Goal: Transaction & Acquisition: Book appointment/travel/reservation

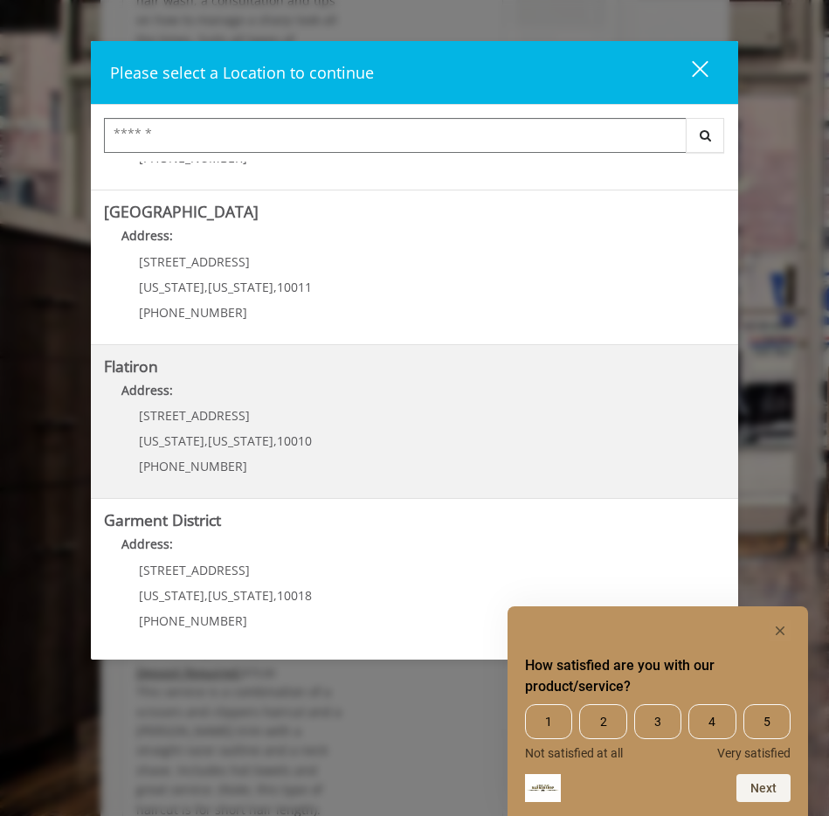
scroll to position [278, 0]
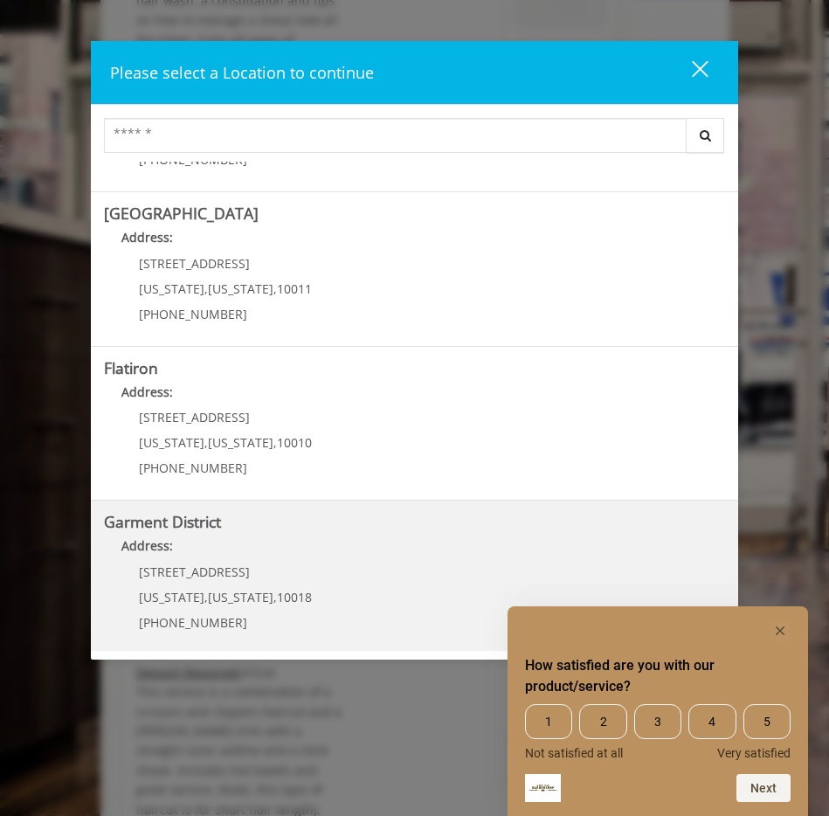
click at [316, 556] on District "Address:" at bounding box center [414, 551] width 621 height 28
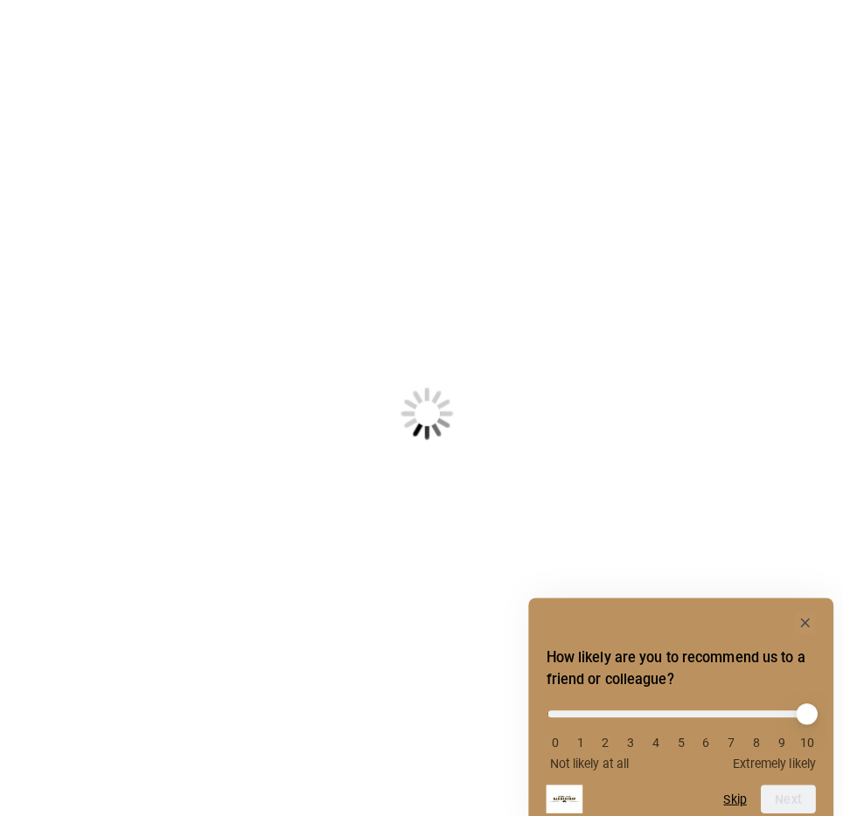
click at [797, 649] on div "How likely are you to recommend us to a friend or colleague? 0 1 2 3 4 5 6 7 8 …" at bounding box center [671, 699] width 287 height 128
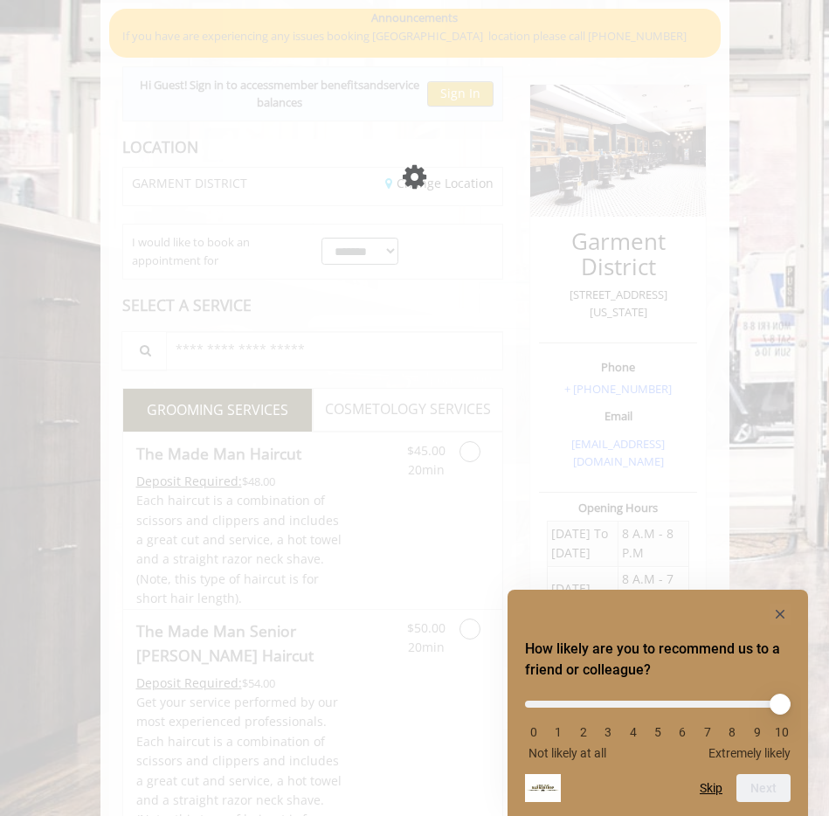
click at [791, 646] on div "How likely are you to recommend us to a friend or colleague? 0 1 2 3 4 5 6 7 8 …" at bounding box center [658, 699] width 287 height 128
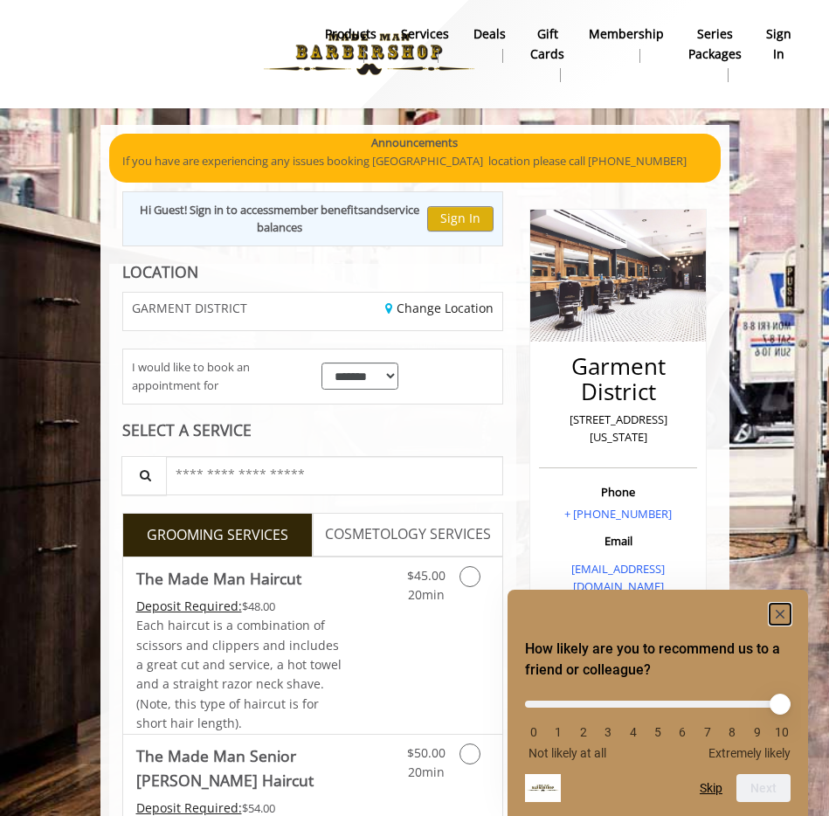
click at [779, 622] on rect "Hide survey" at bounding box center [780, 614] width 21 height 21
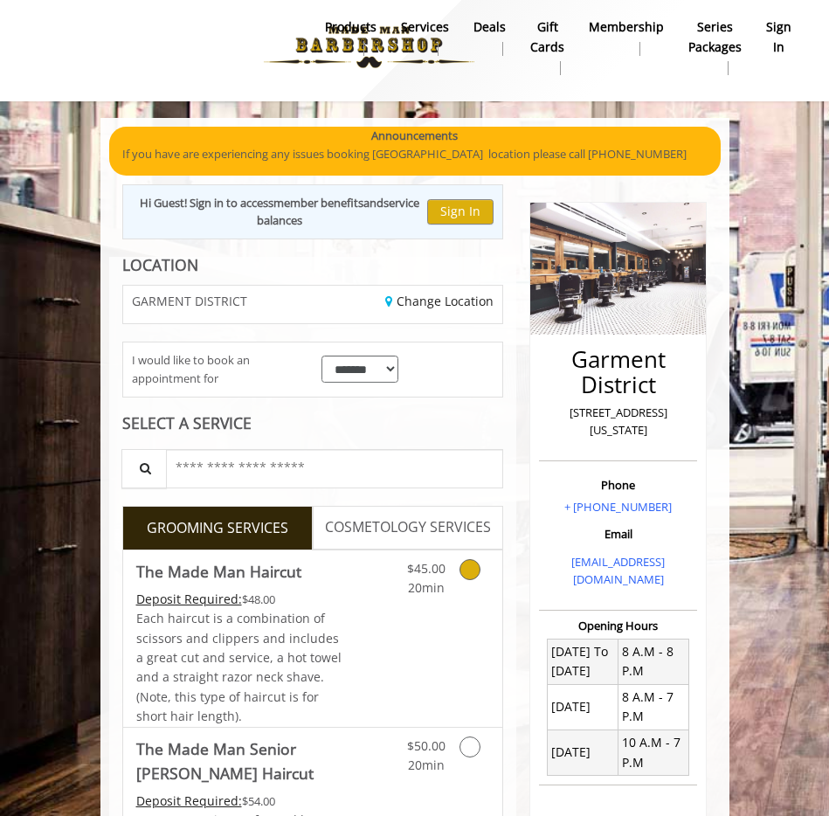
click at [382, 624] on link "Discounted Price" at bounding box center [375, 639] width 63 height 177
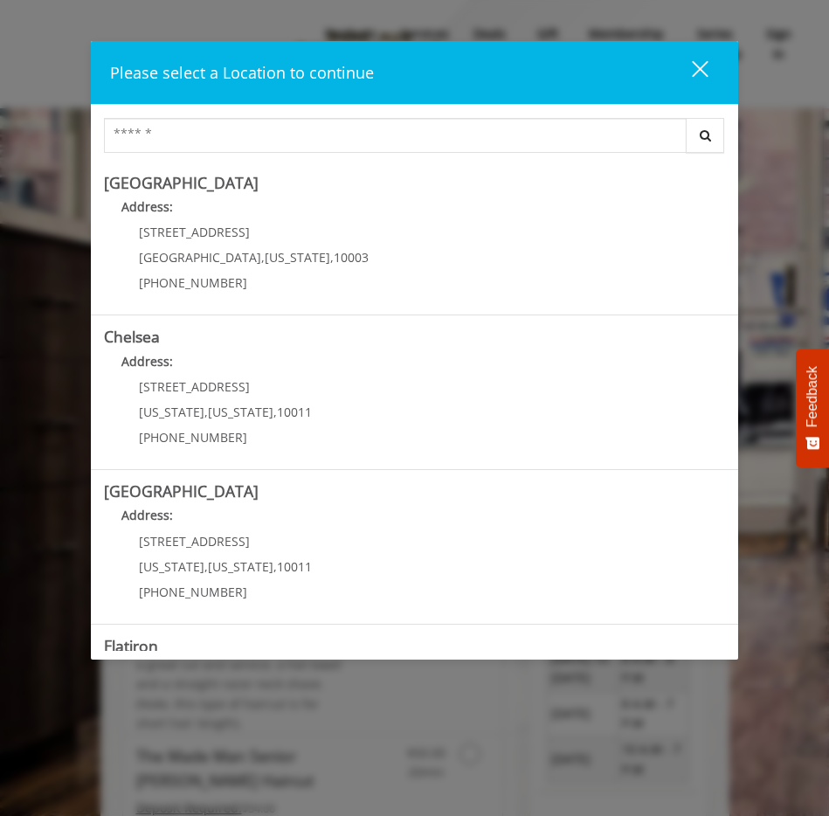
click at [702, 69] on div "close" at bounding box center [689, 72] width 35 height 26
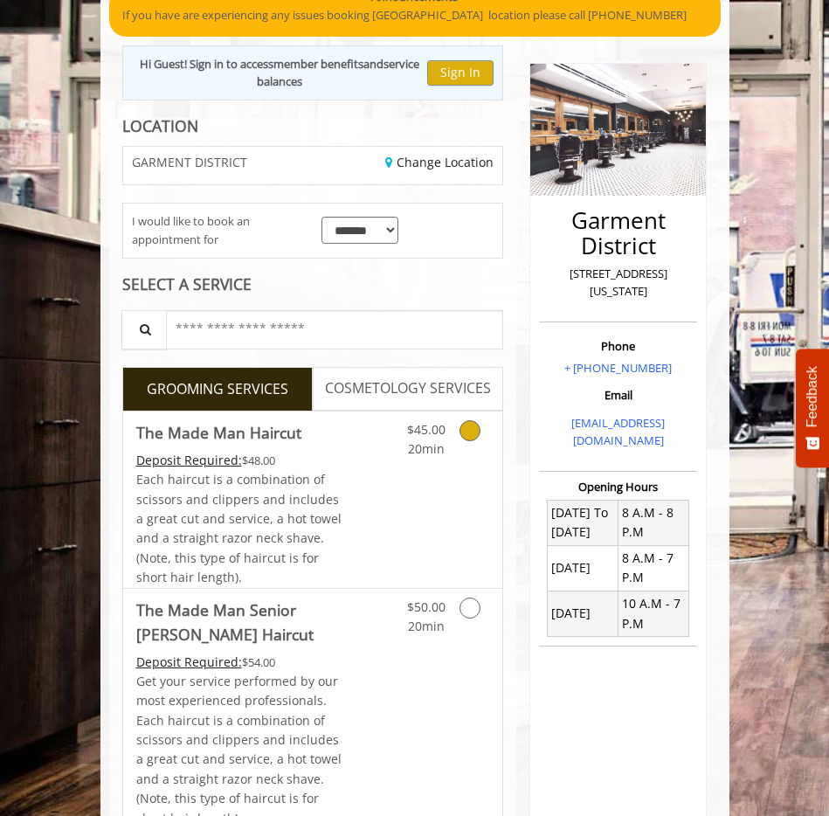
click at [389, 456] on link "Discounted Price" at bounding box center [375, 500] width 63 height 177
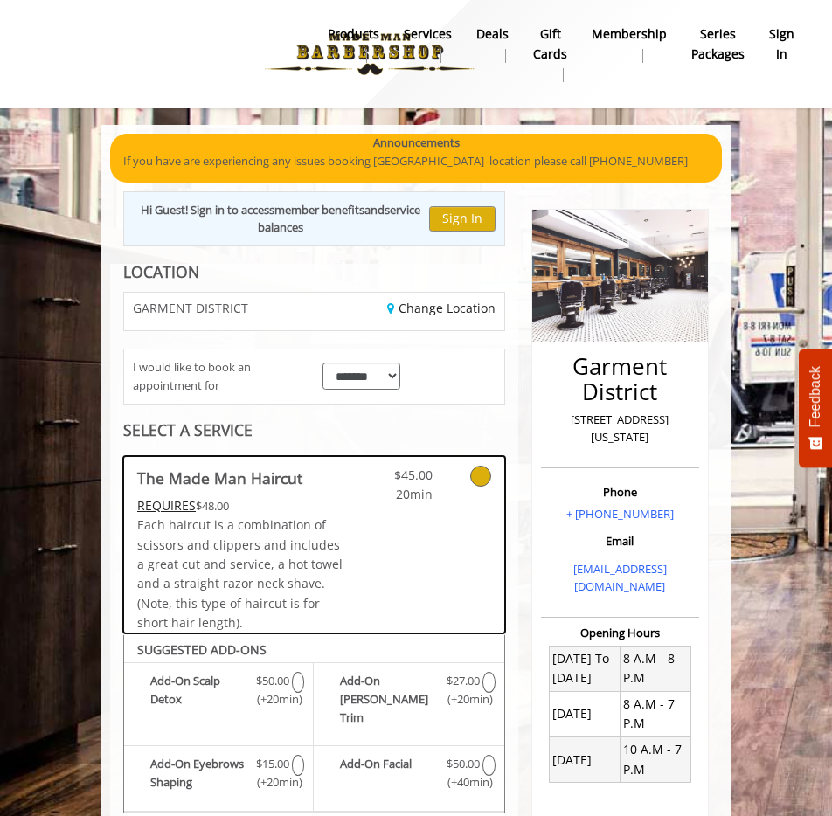
scroll to position [457, 0]
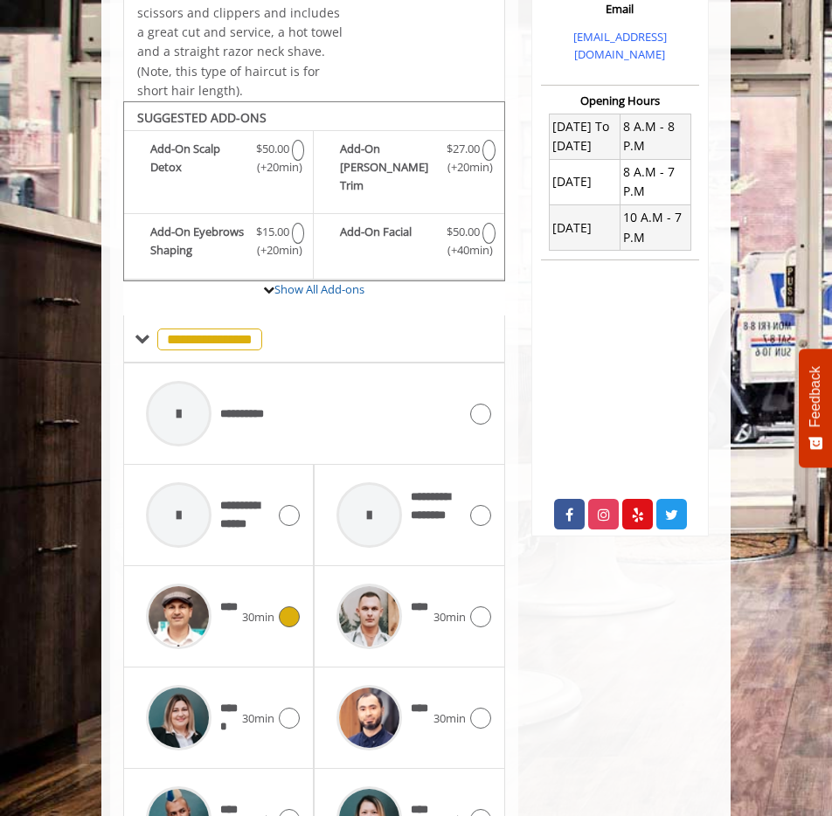
click at [246, 608] on span "30min" at bounding box center [258, 617] width 32 height 18
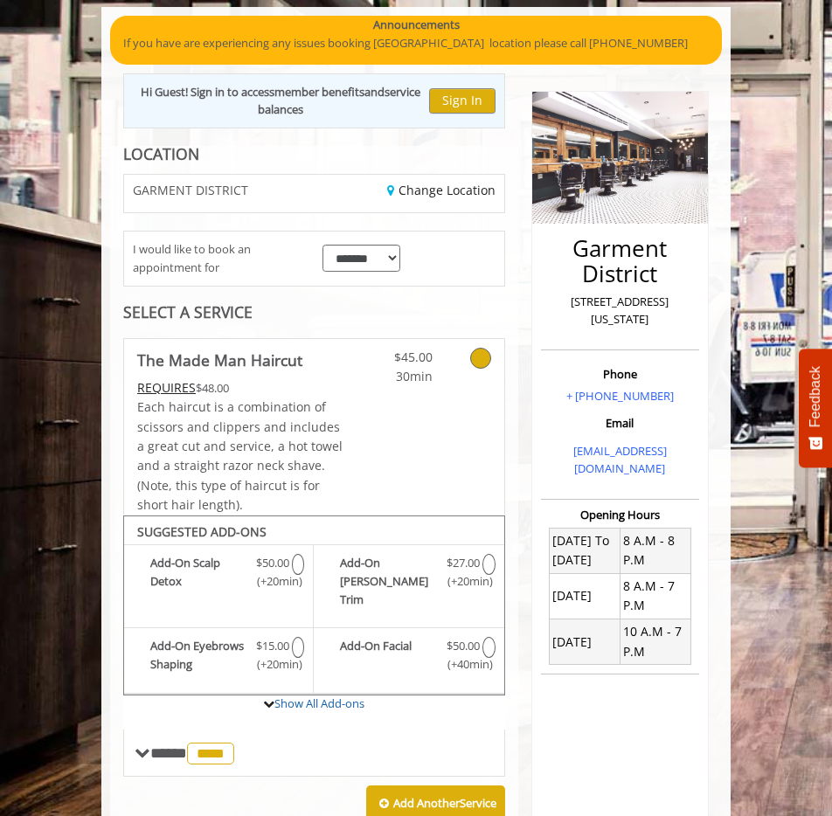
scroll to position [22, 0]
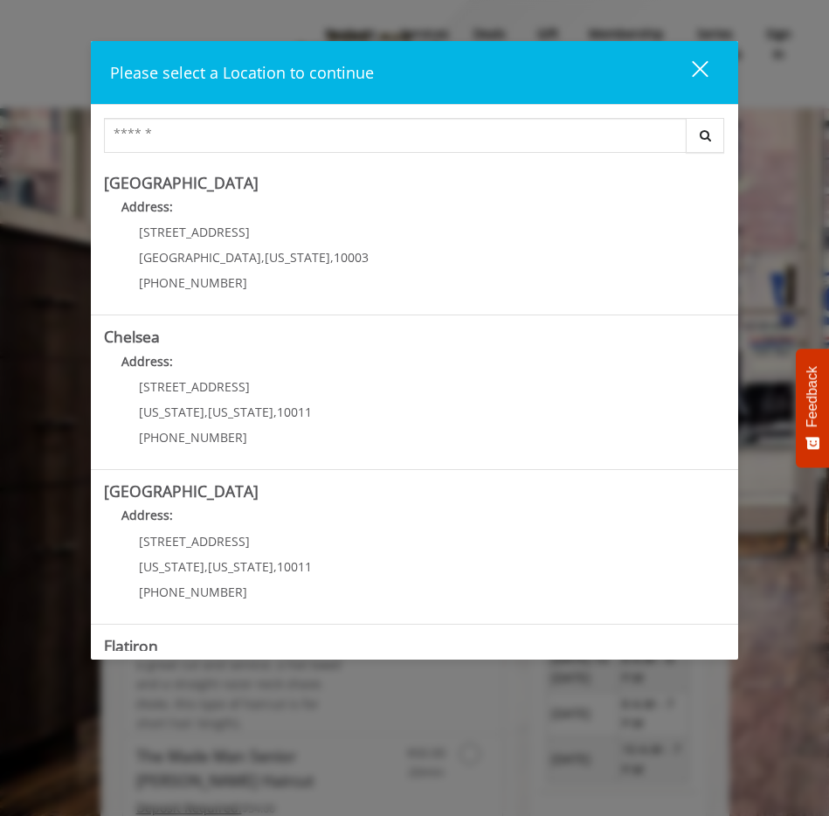
click at [704, 68] on div "close" at bounding box center [689, 72] width 35 height 26
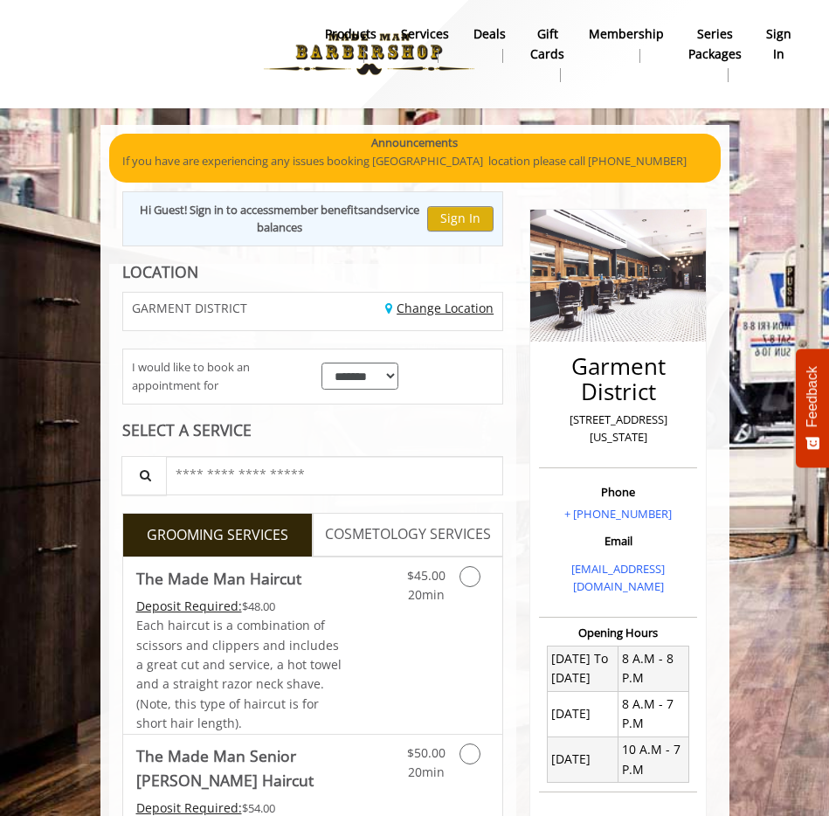
scroll to position [358, 0]
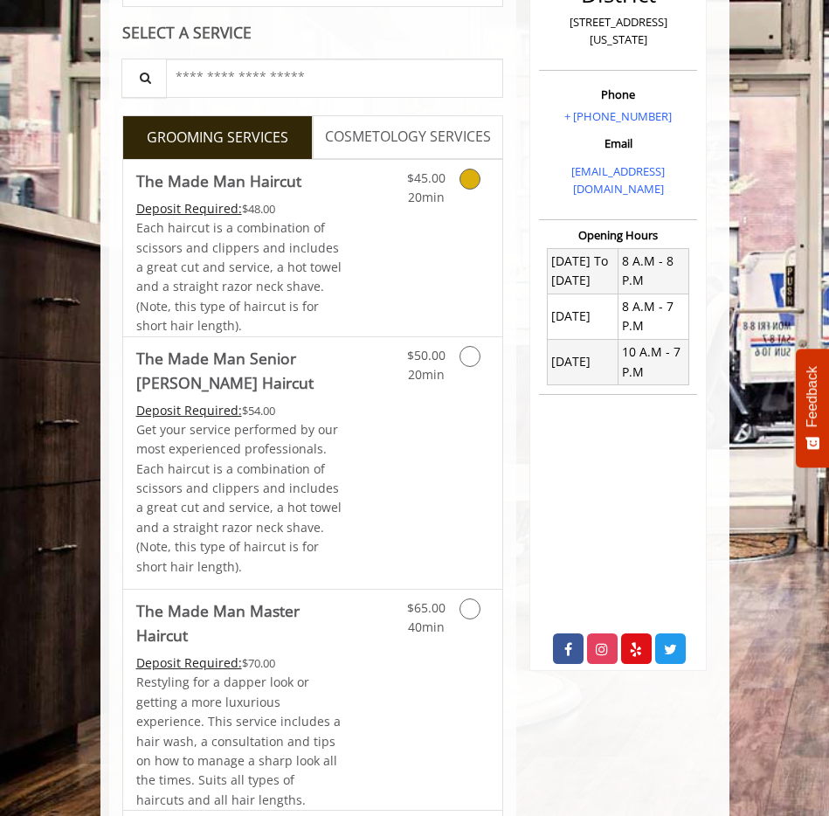
click at [286, 279] on span "Each haircut is a combination of scissors and clippers and includes a great cut…" at bounding box center [238, 276] width 205 height 114
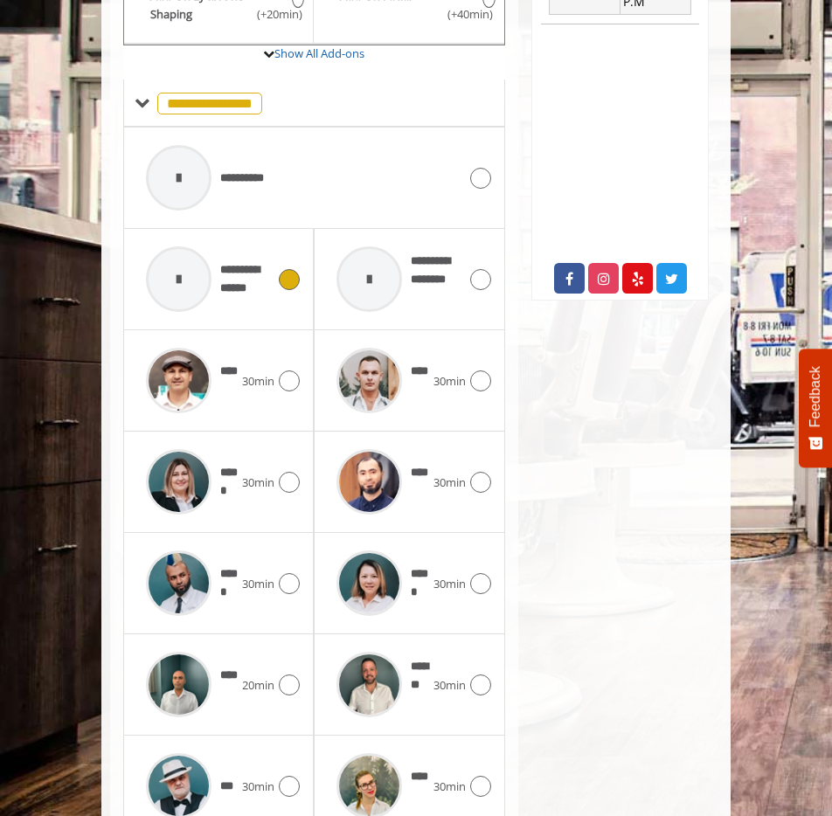
scroll to position [832, 0]
